Goal: Complete application form

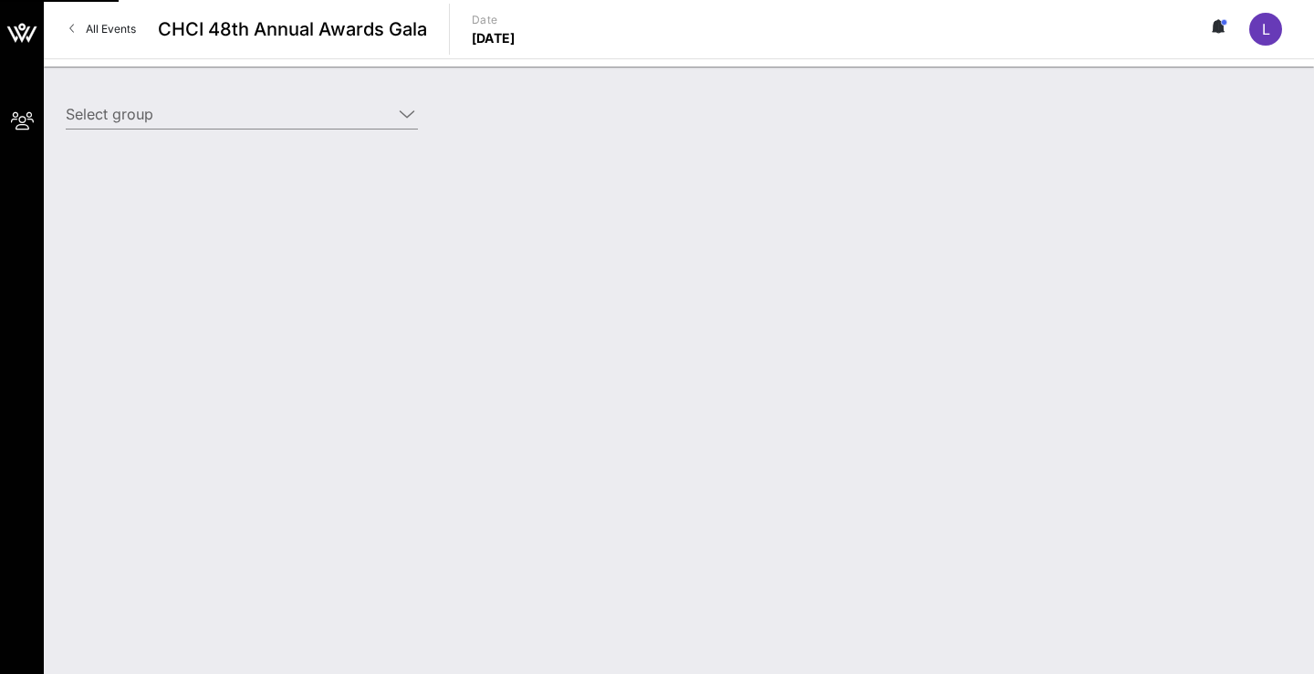
type input "[DEMOGRAPHIC_DATA] ([DEMOGRAPHIC_DATA]) [[PERSON_NAME], [EMAIL_ADDRESS][DOMAIN_…"
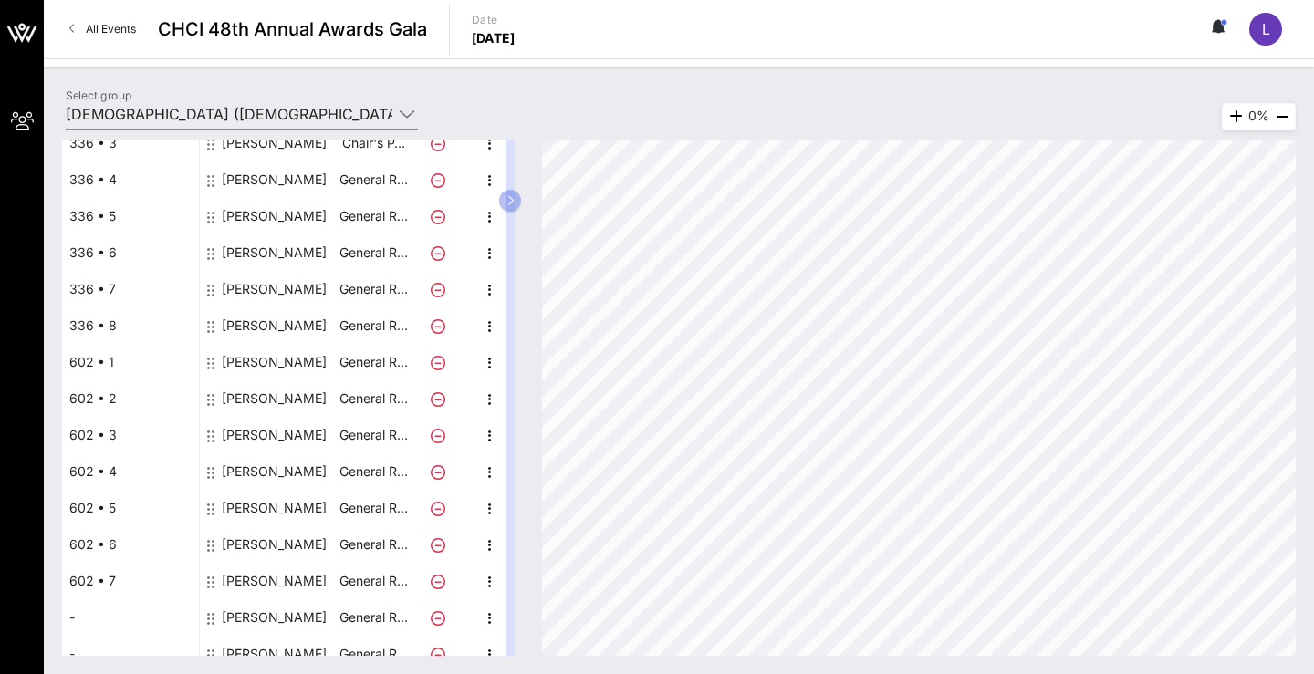
scroll to position [362, 0]
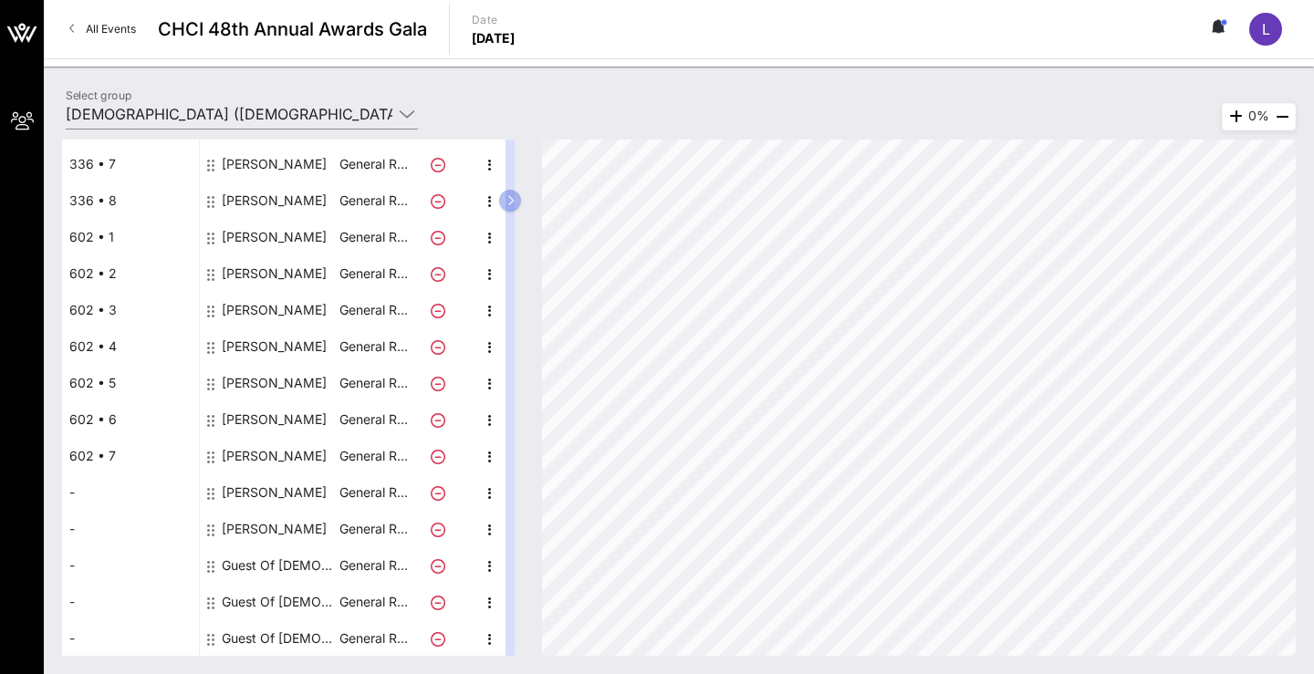
click at [261, 560] on div "Guest Of [DEMOGRAPHIC_DATA]" at bounding box center [279, 565] width 115 height 36
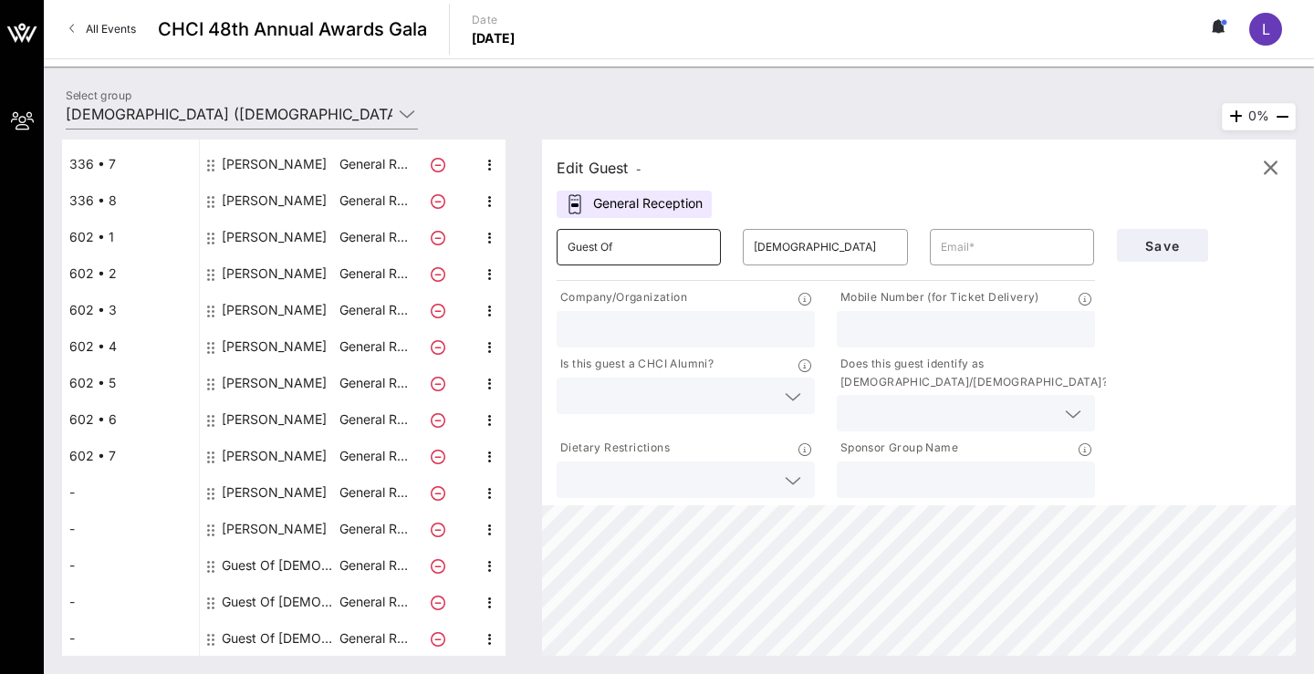
click at [638, 255] on input "Guest Of" at bounding box center [639, 247] width 142 height 29
type input "G"
type input "Anezka"
type input "[PERSON_NAME]"
type input "[EMAIL_ADDRESS][DOMAIN_NAME]"
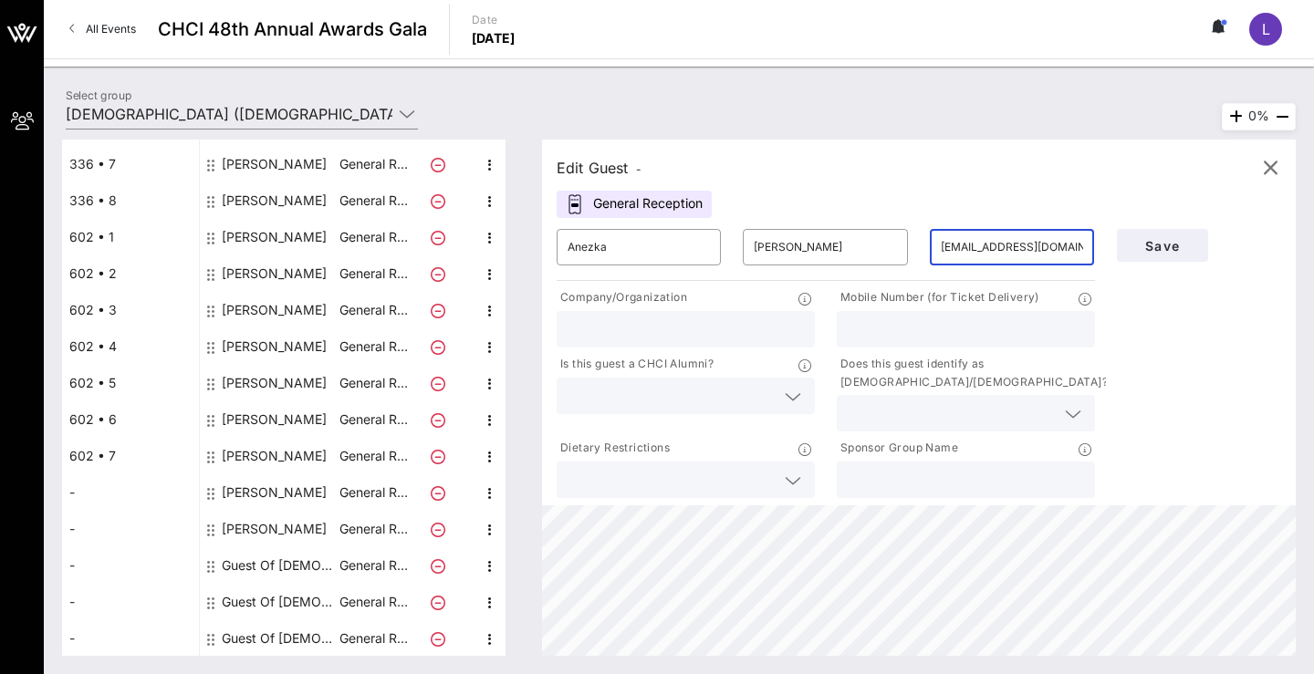
click at [613, 329] on input "text" at bounding box center [686, 330] width 236 height 24
type input "TSTA"
type input "5126989189"
click at [771, 406] on input "text" at bounding box center [671, 396] width 207 height 24
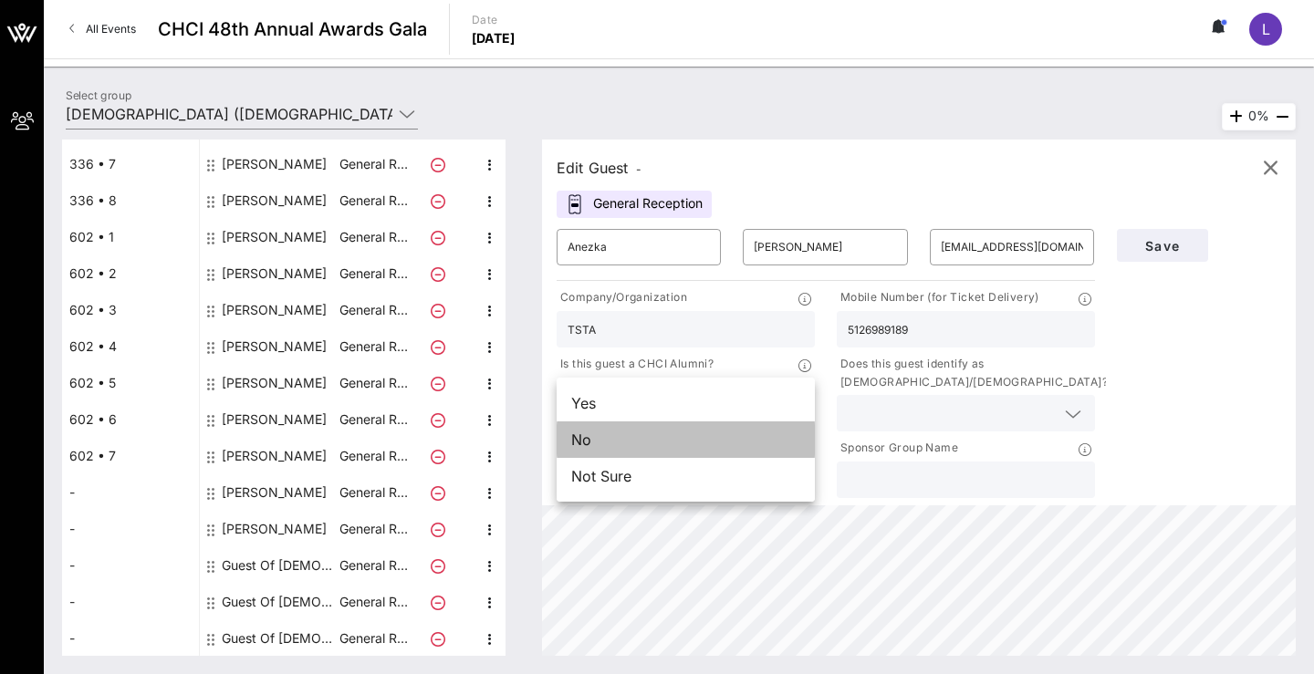
click at [720, 451] on div "No" at bounding box center [686, 440] width 258 height 36
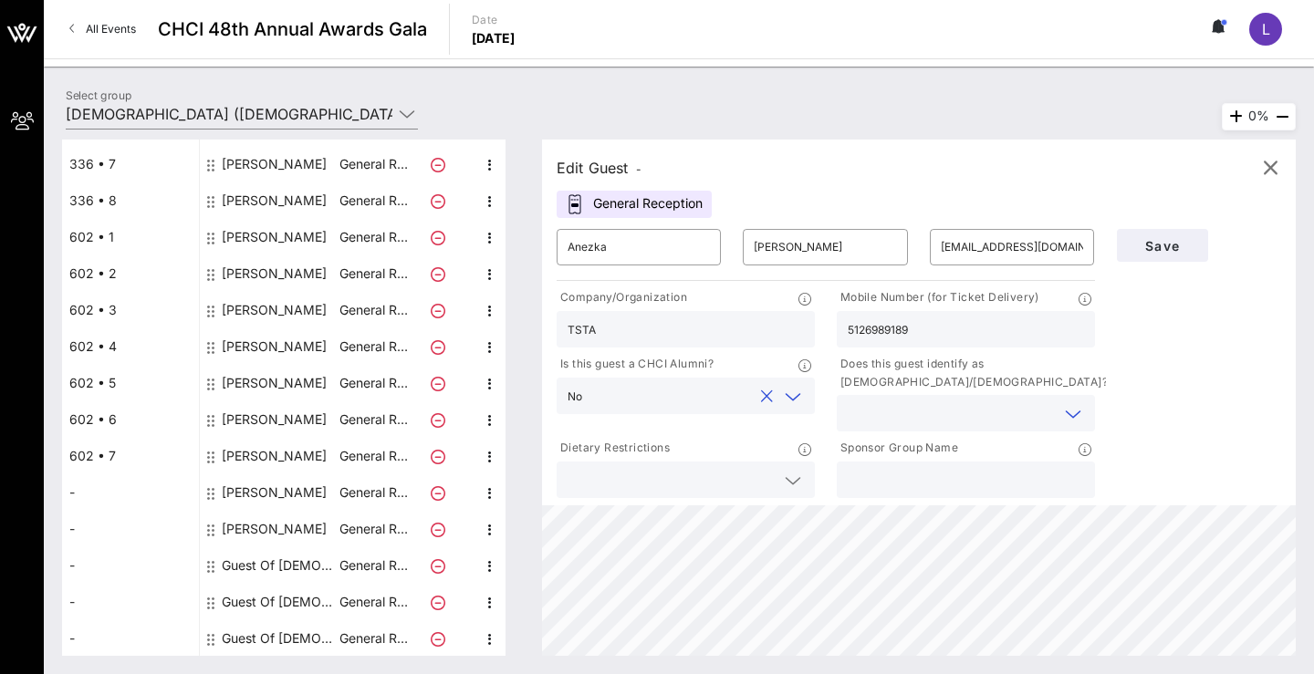
click at [858, 423] on input "text" at bounding box center [951, 413] width 207 height 24
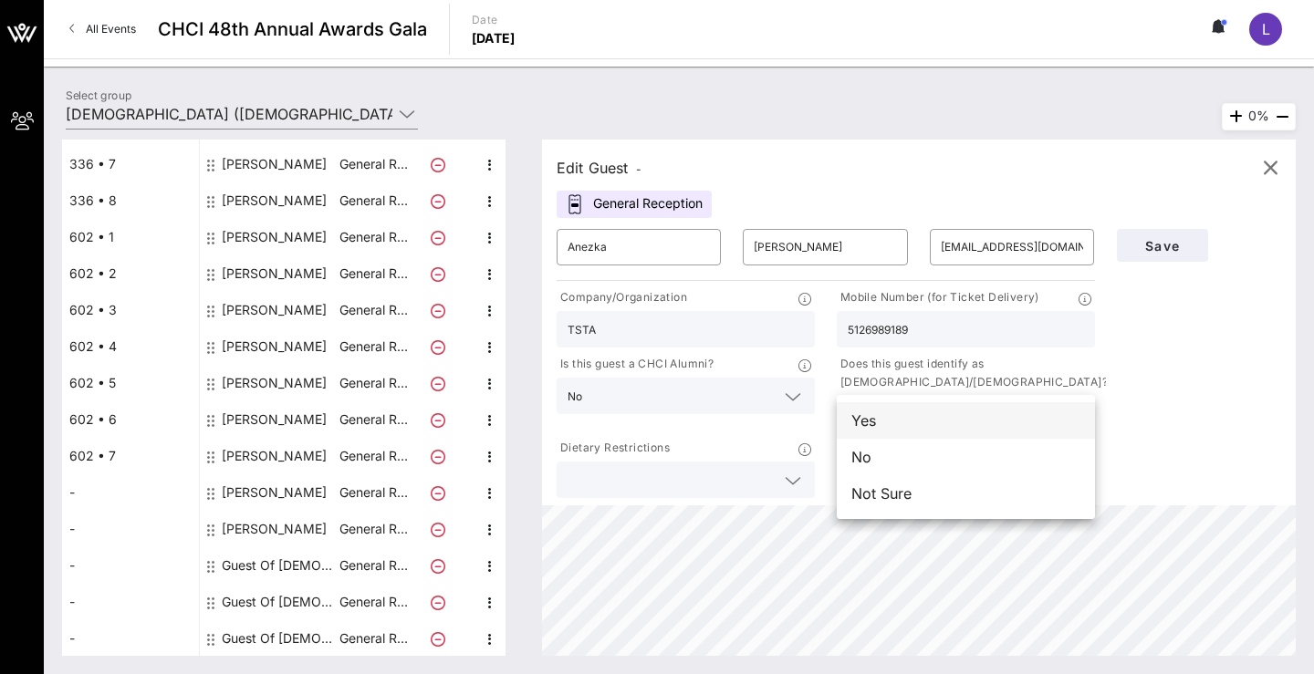
click at [867, 418] on div "Yes" at bounding box center [966, 420] width 258 height 36
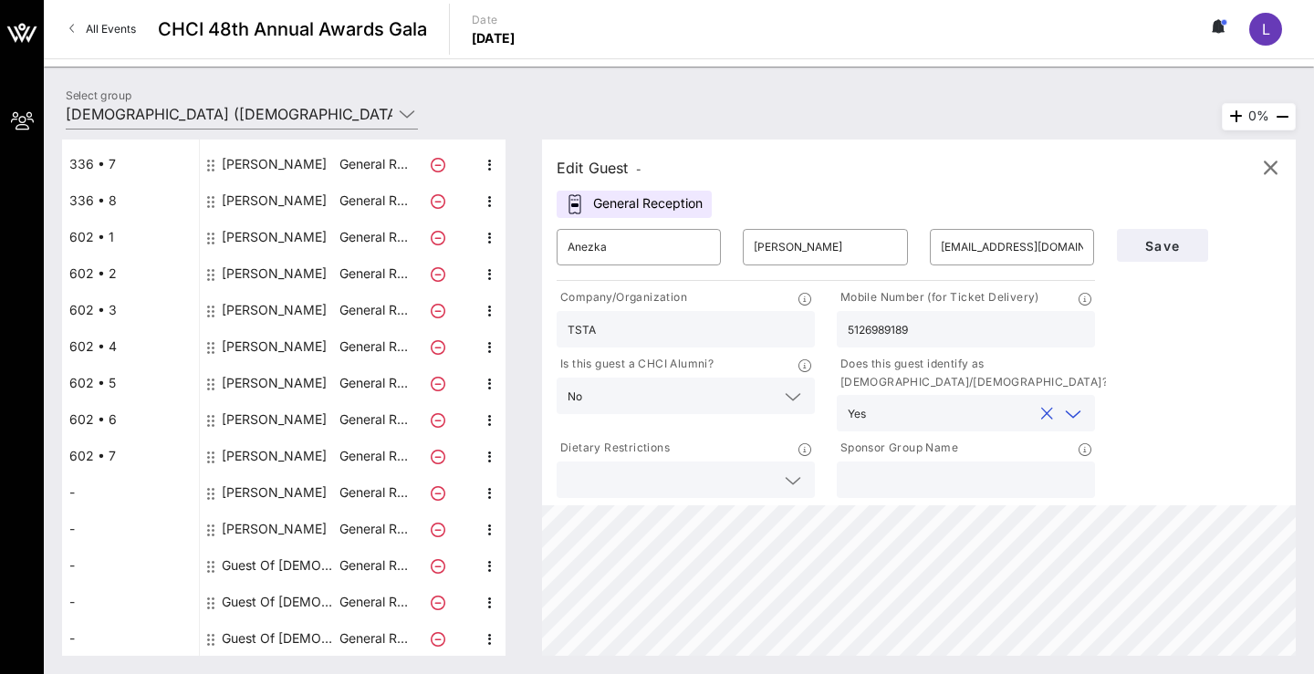
click at [899, 479] on input "text" at bounding box center [966, 480] width 236 height 24
type input "[DEMOGRAPHIC_DATA]"
click at [864, 328] on input "5126989189" at bounding box center [966, 330] width 236 height 24
click at [1160, 241] on span "Save" at bounding box center [1162, 246] width 62 height 16
